Goal: Find contact information: Find contact information

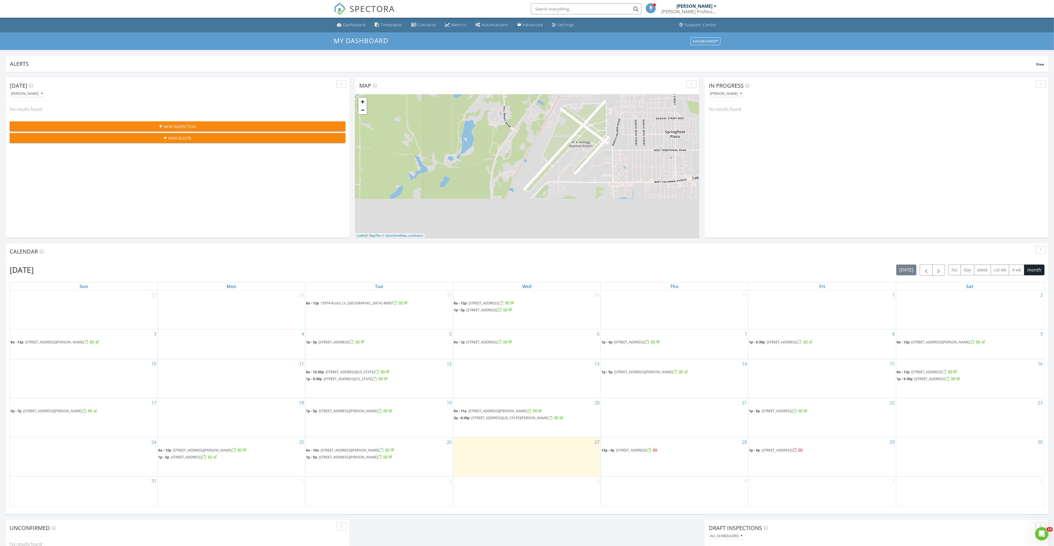
click at [213, 452] on span "[STREET_ADDRESS][PERSON_NAME]" at bounding box center [202, 449] width 59 height 5
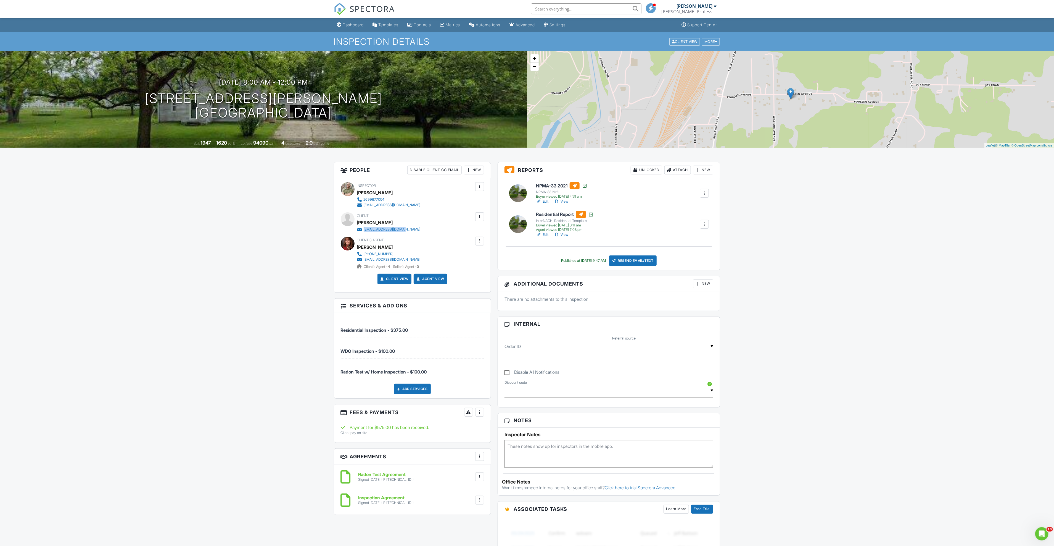
drag, startPoint x: 411, startPoint y: 229, endPoint x: 364, endPoint y: 230, distance: 47.0
click at [364, 230] on div "Client Jon Sytsma sytsmaj7723@yahoo.com" at bounding box center [402, 222] width 90 height 20
copy div "sytsmaj7723@yahoo.com"
drag, startPoint x: 426, startPoint y: 258, endPoint x: 364, endPoint y: 260, distance: 62.5
click at [364, 260] on div "(269) 209-9233 suecrawford2009@yahoo.com Client's Agent - 4 Seller's Agent - 0" at bounding box center [391, 260] width 68 height 18
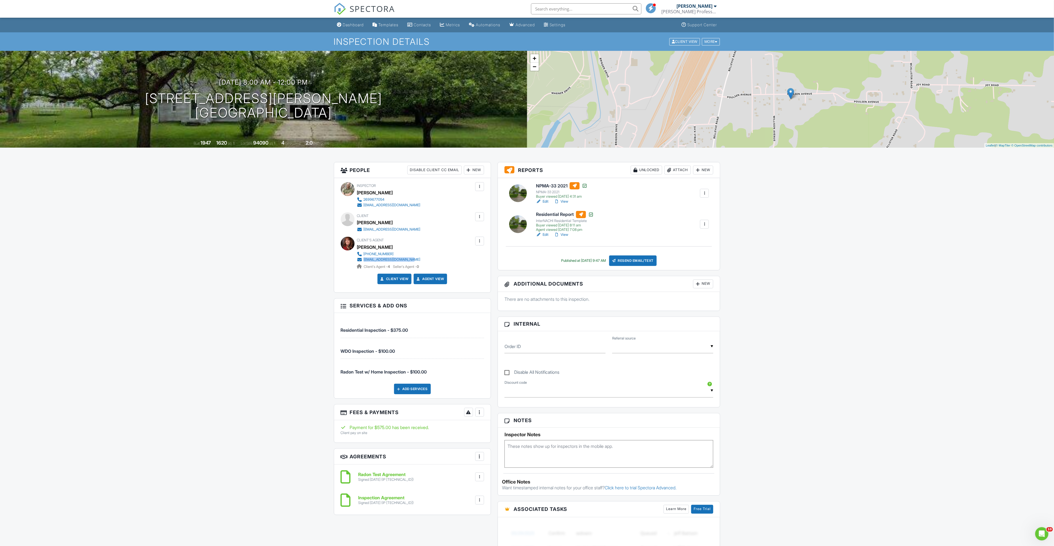
copy div "suecrawford2009@yahoo.com"
click at [343, 21] on link "Dashboard" at bounding box center [350, 25] width 31 height 10
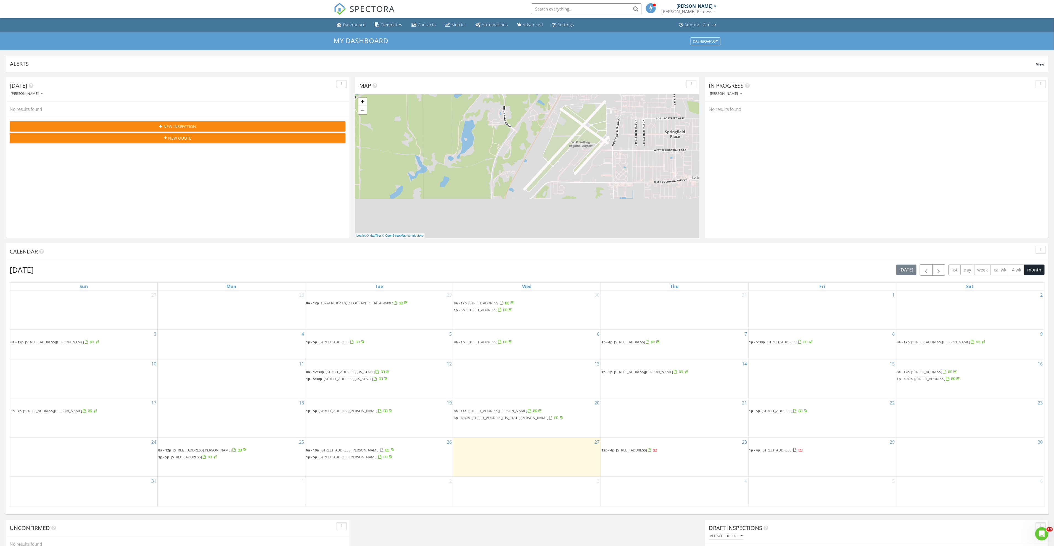
click at [202, 458] on span "[STREET_ADDRESS]" at bounding box center [186, 456] width 31 height 5
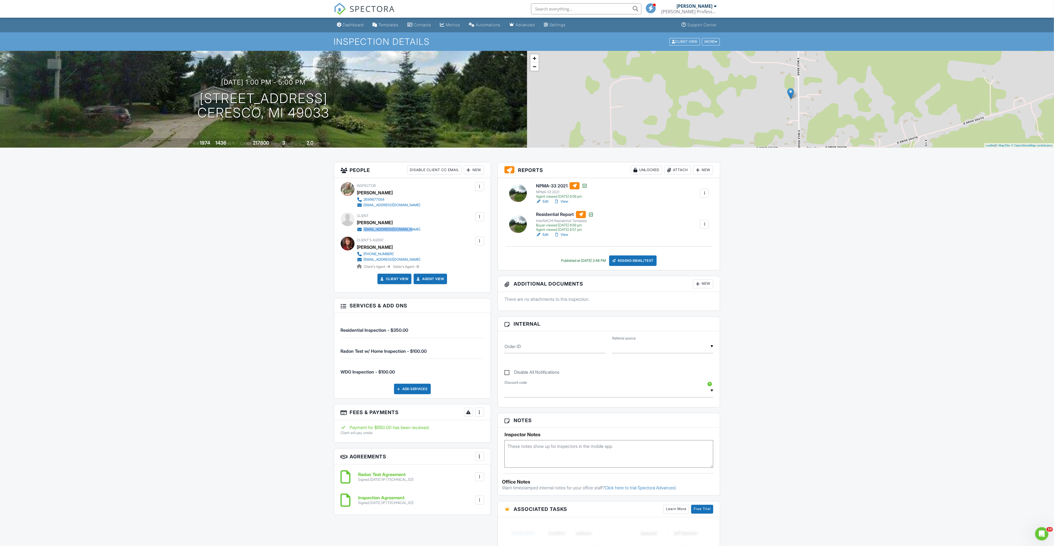
drag, startPoint x: 425, startPoint y: 230, endPoint x: 364, endPoint y: 229, distance: 60.8
click at [364, 229] on div "Client Hannah Markusic hannahmarkusic@yahoo.com" at bounding box center [402, 222] width 90 height 20
copy div "hannahmarkusic@yahoo.com"
